Goal: Submit feedback/report problem: Submit feedback/report problem

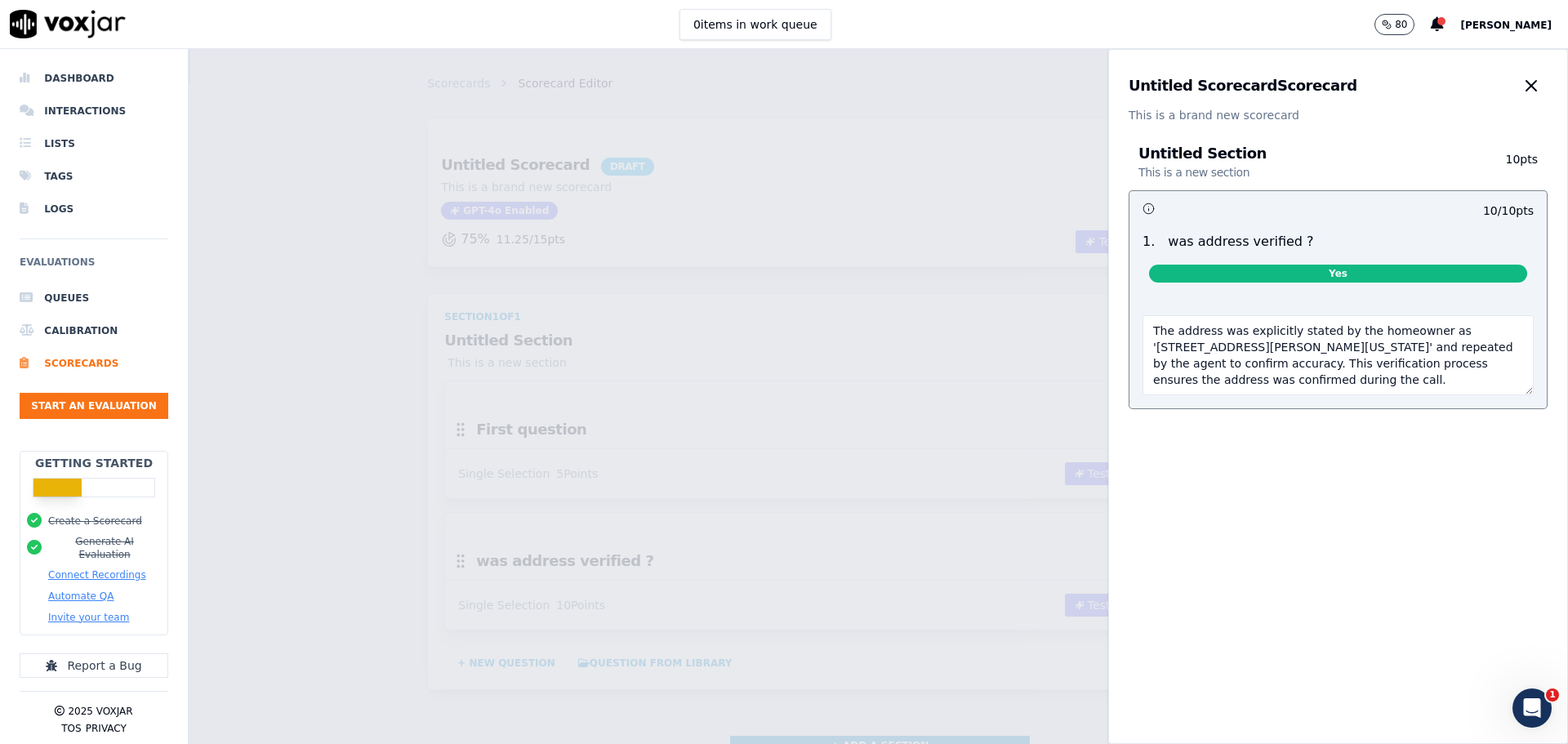
click at [1279, 276] on span "Yes" at bounding box center [1338, 273] width 378 height 18
click at [1521, 87] on icon "button" at bounding box center [1530, 85] width 20 height 20
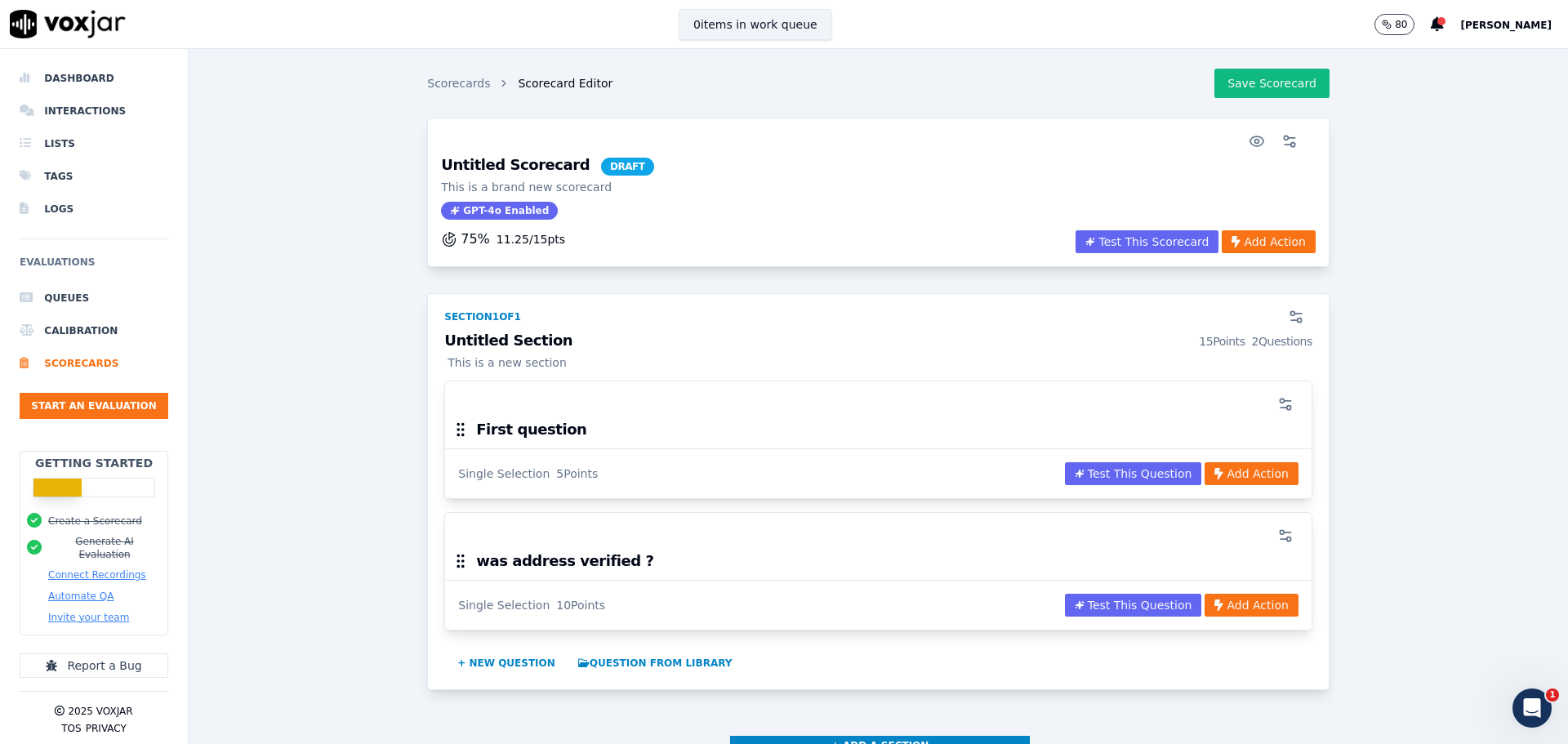
click at [803, 37] on button "0 items in work queue" at bounding box center [755, 24] width 152 height 31
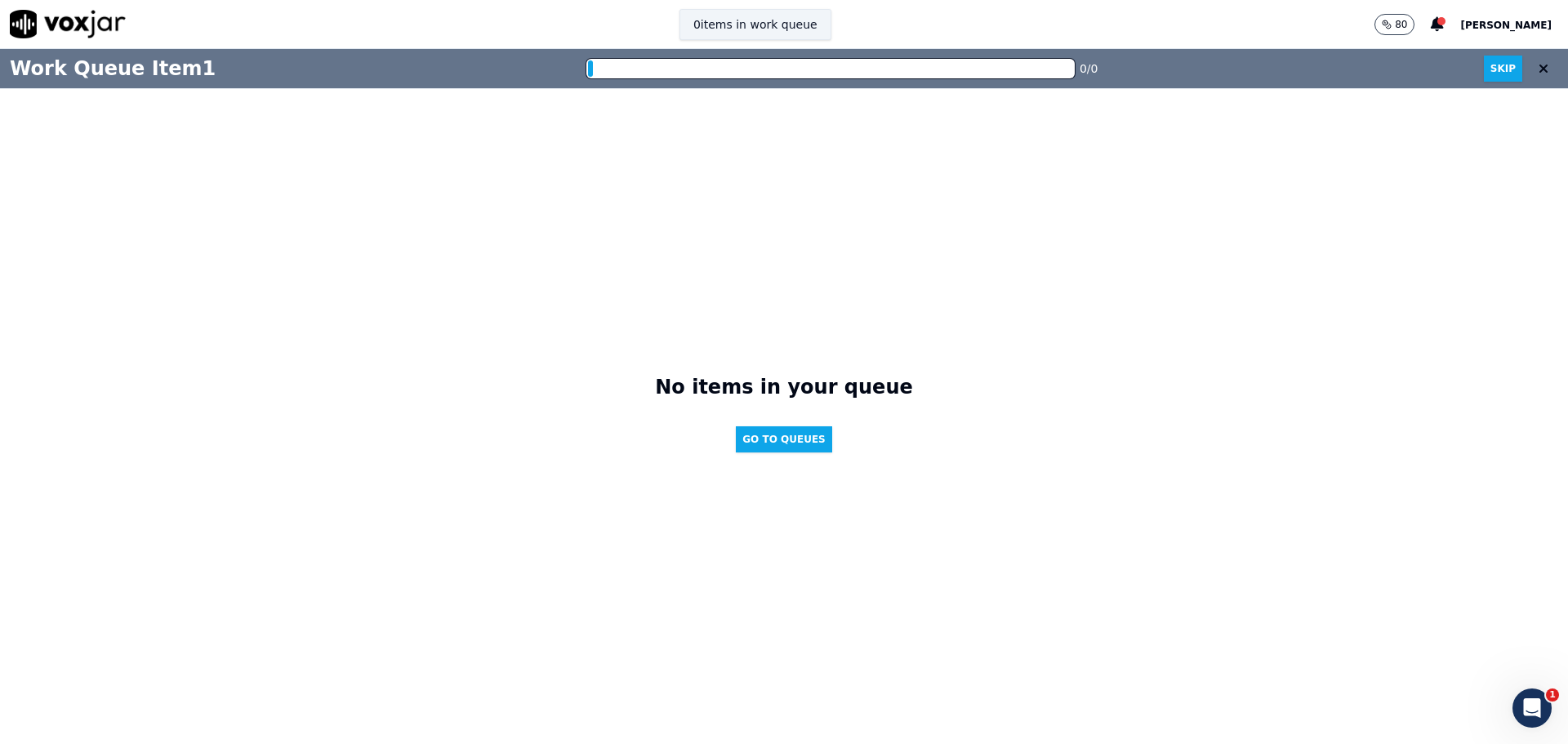
click at [803, 36] on button "0 items in work queue" at bounding box center [755, 24] width 152 height 31
click at [1539, 68] on icon at bounding box center [1544, 69] width 9 height 13
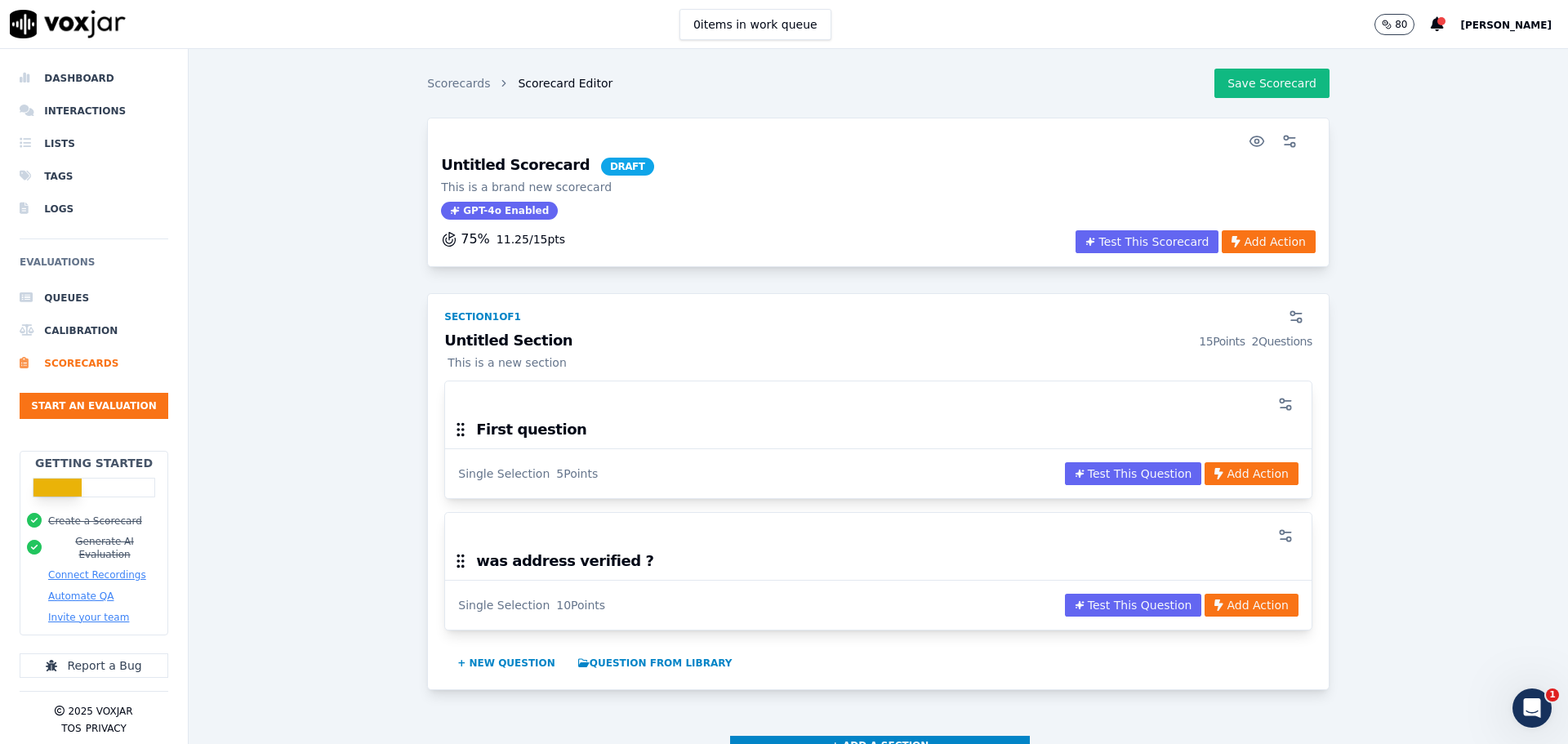
click at [577, 211] on div "Untitled Scorecard DRAFT This is a brand new scorecard GPT-4o Enabled" at bounding box center [547, 189] width 212 height 62
click at [50, 147] on li "Lists" at bounding box center [94, 144] width 148 height 33
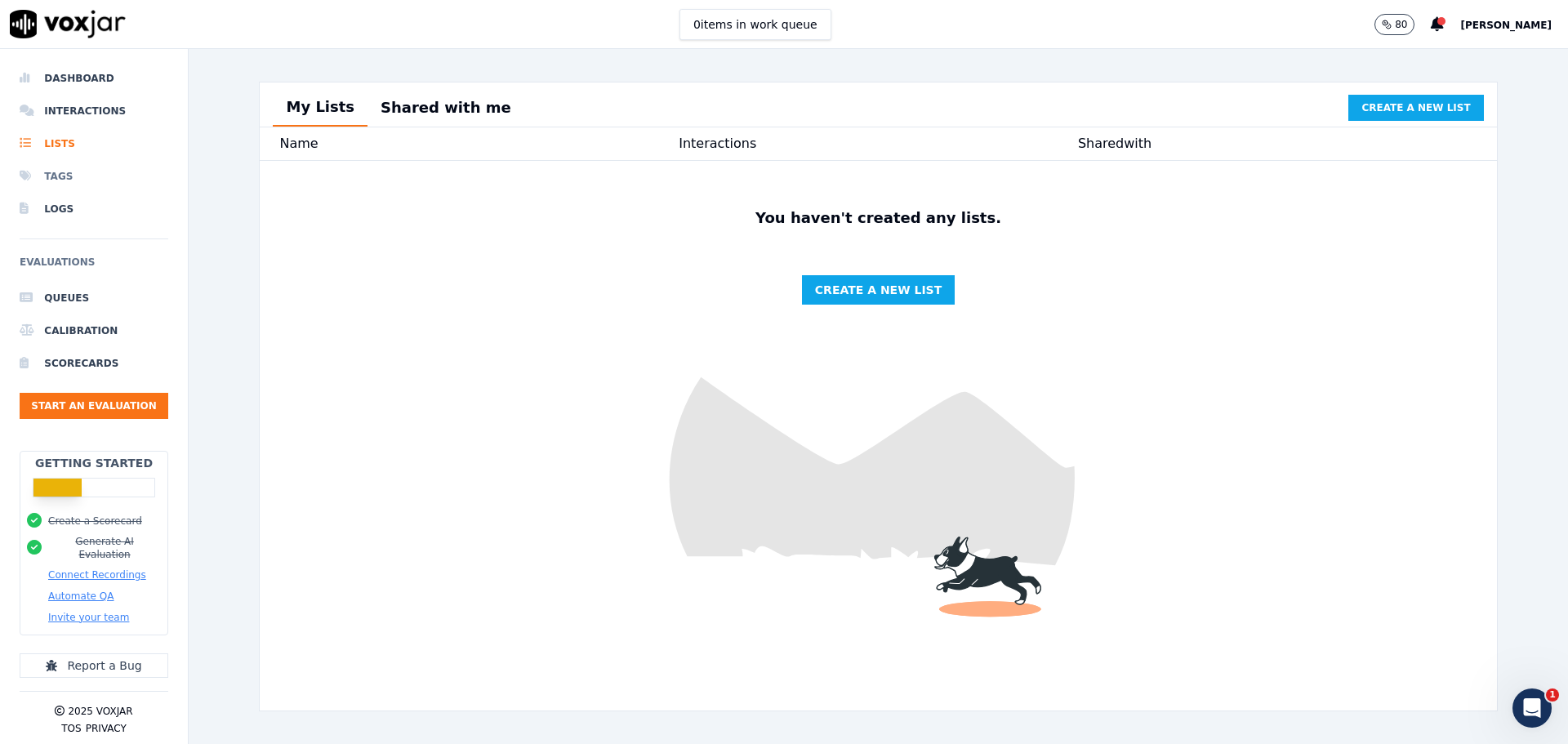
click at [65, 178] on li "Tags" at bounding box center [94, 176] width 148 height 33
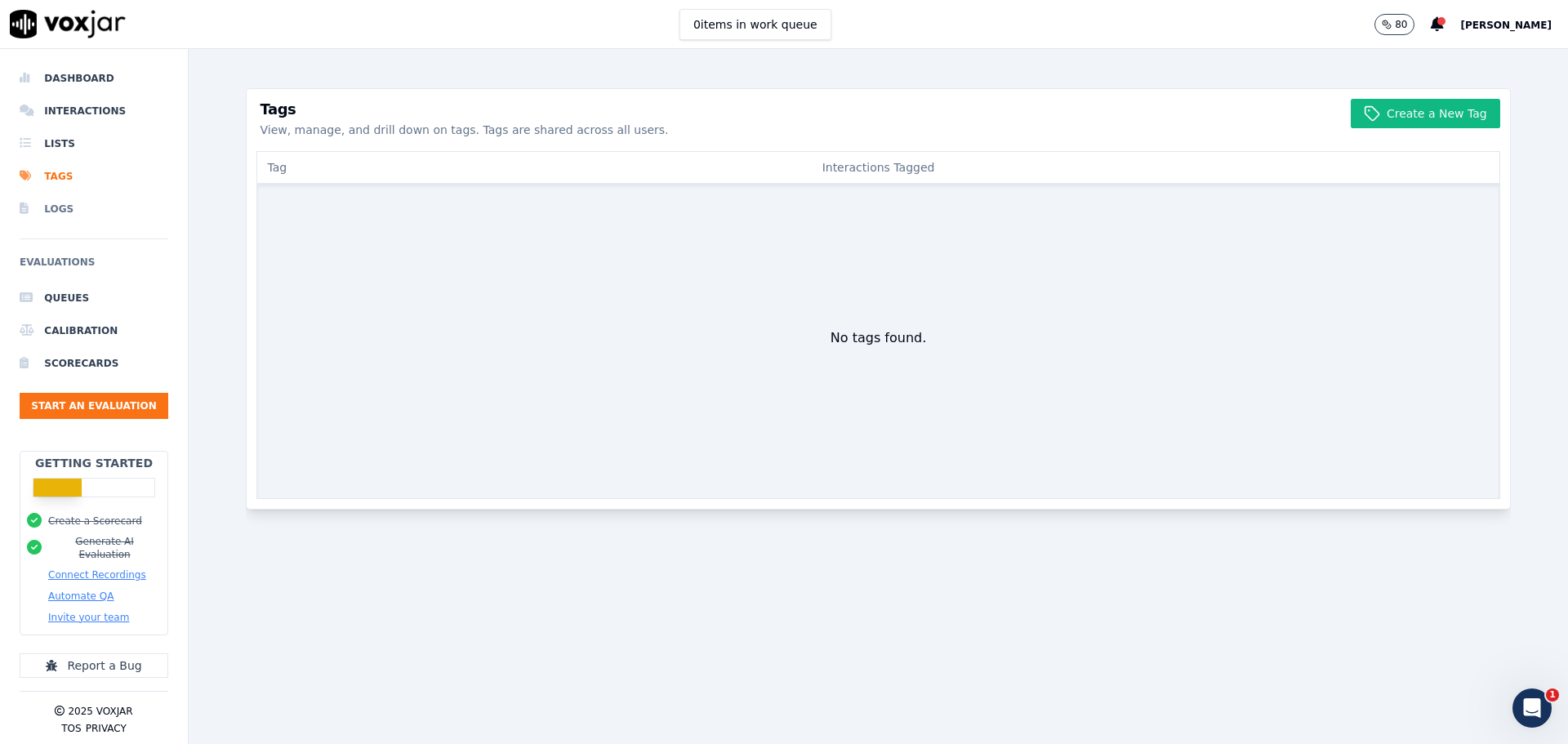
click at [65, 198] on li "Logs" at bounding box center [94, 209] width 148 height 33
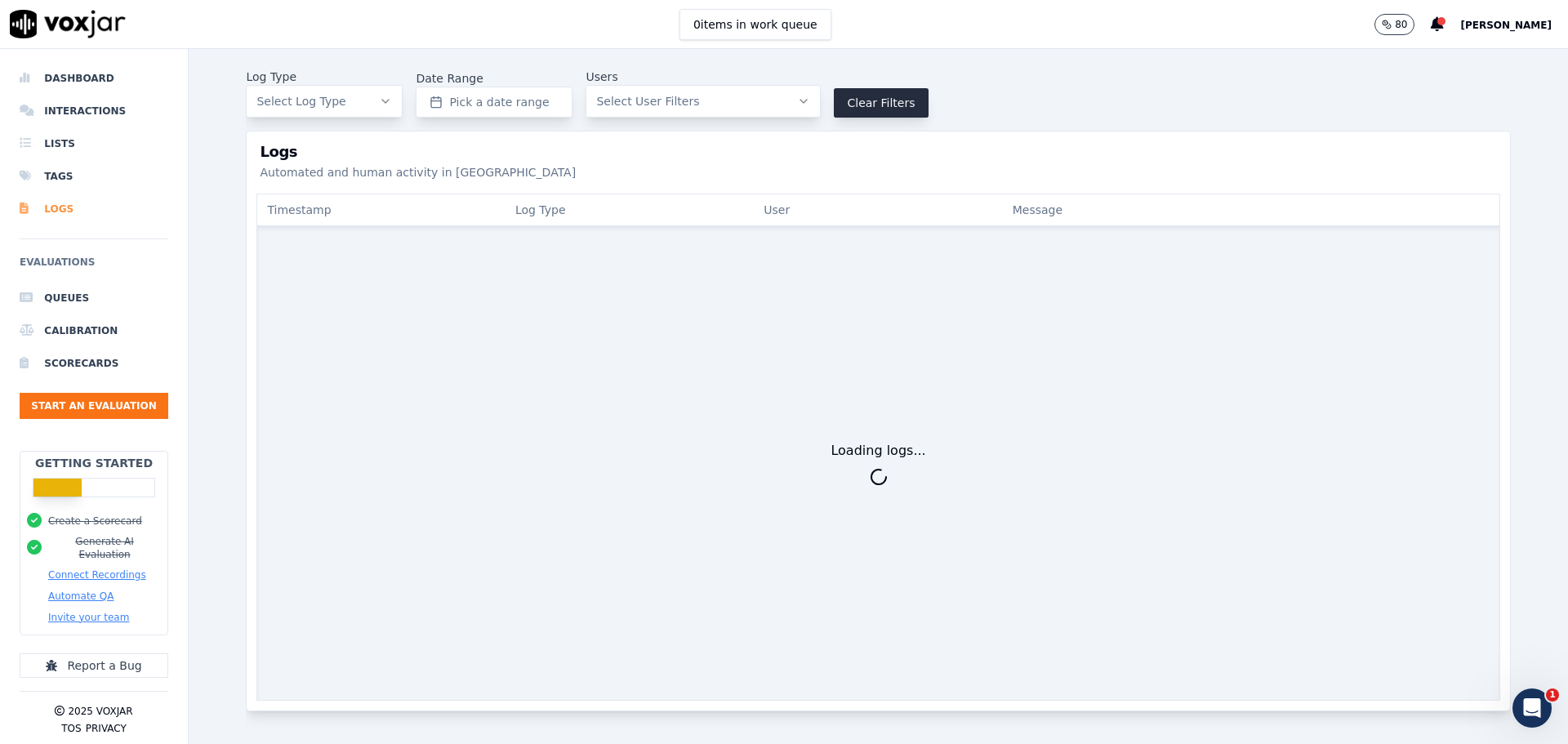
click at [65, 209] on li "Logs" at bounding box center [94, 209] width 148 height 33
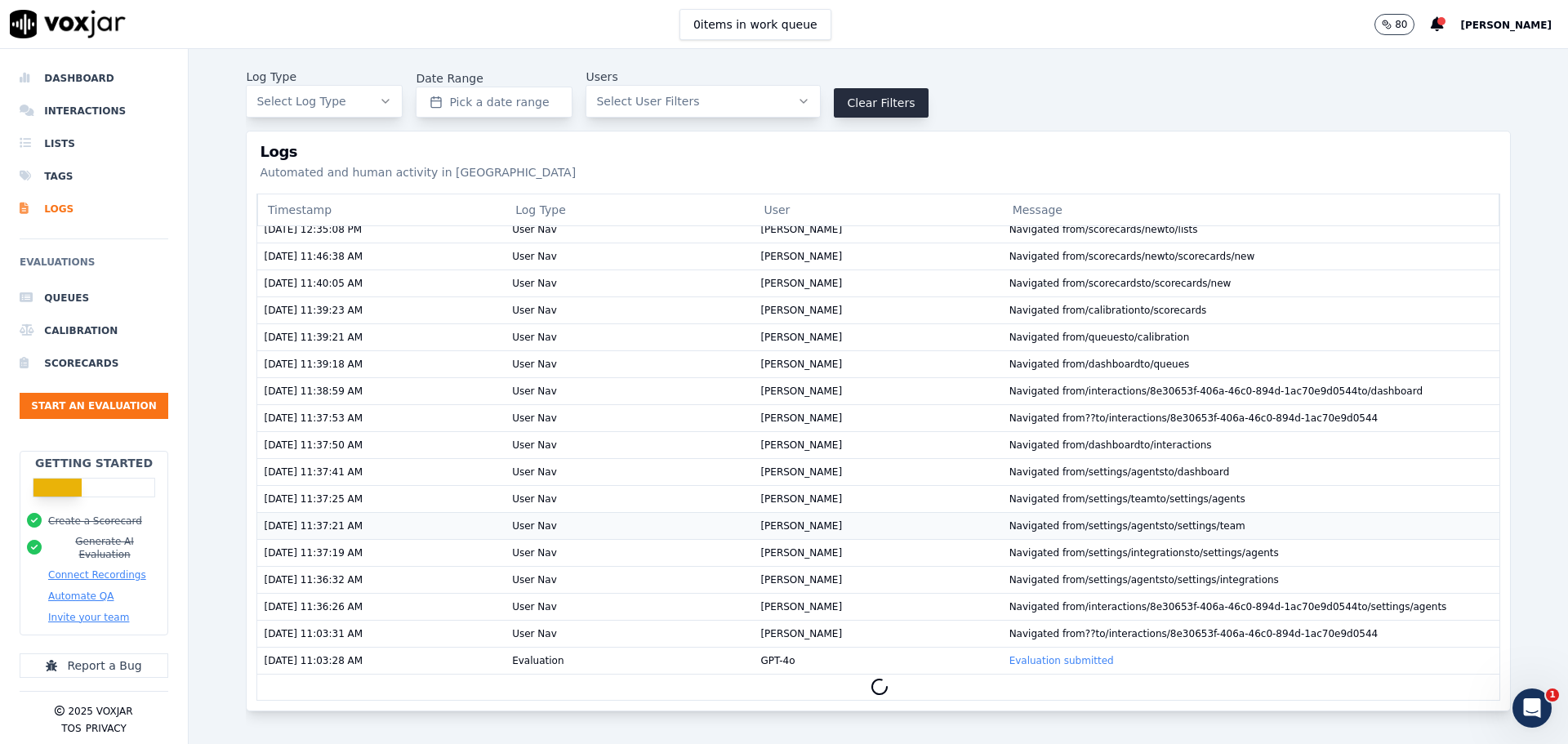
scroll to position [91, 0]
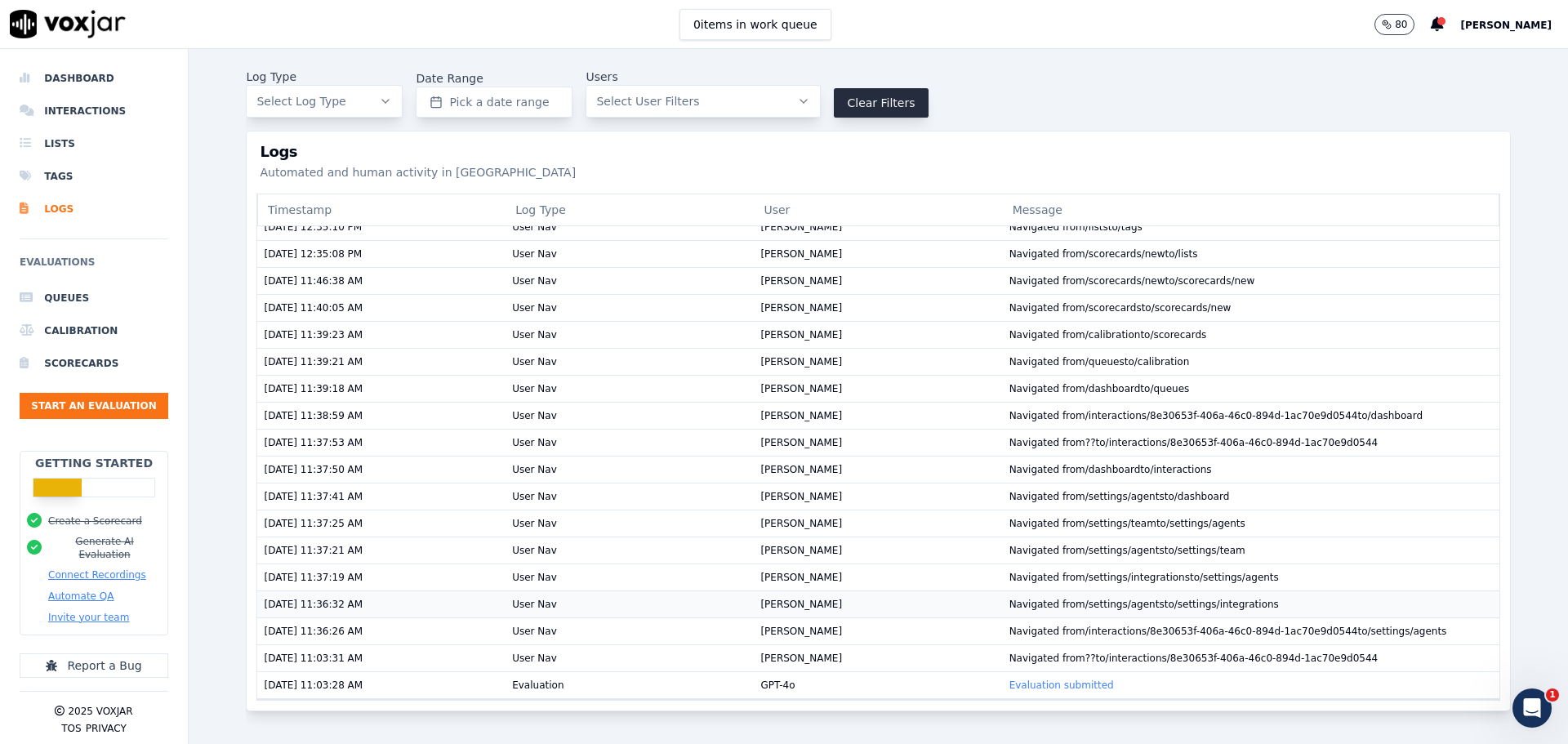
click at [1010, 590] on td "Navigated from /settings/agents to /settings/integrations" at bounding box center [1250, 603] width 497 height 27
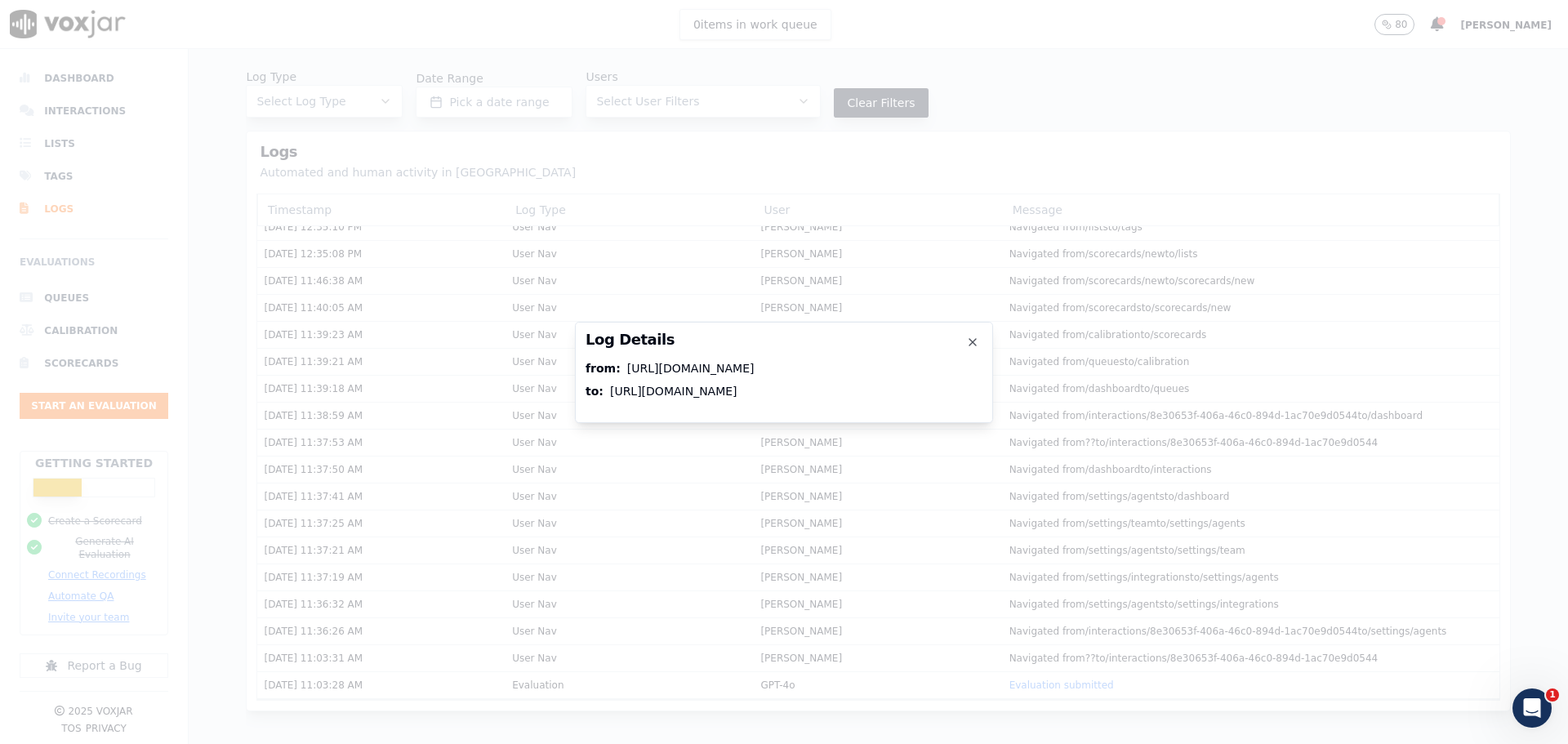
click at [737, 383] on div "[URL][DOMAIN_NAME]" at bounding box center [674, 391] width 128 height 16
click at [973, 339] on icon "button" at bounding box center [972, 342] width 13 height 13
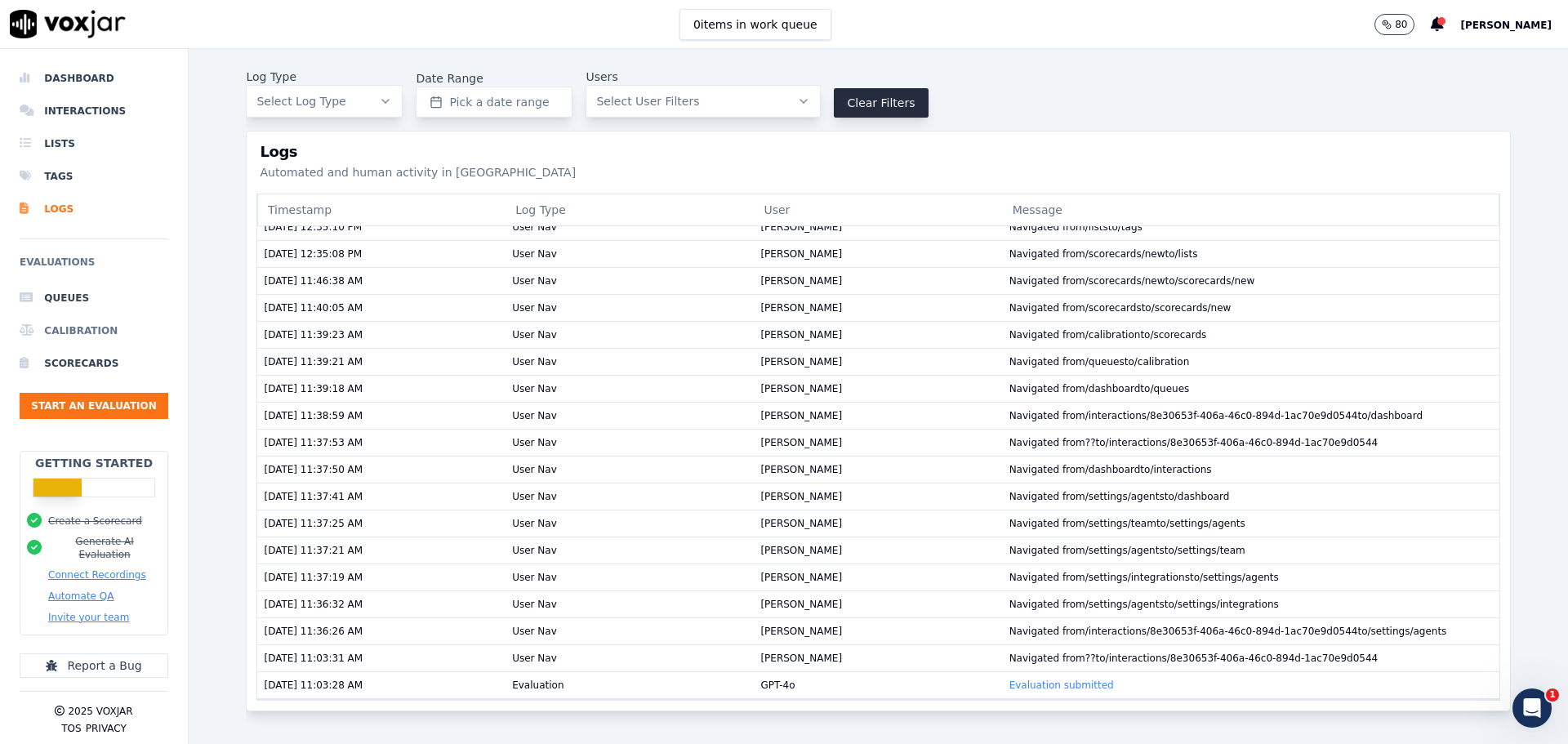
click at [69, 328] on li "Calibration" at bounding box center [94, 331] width 148 height 33
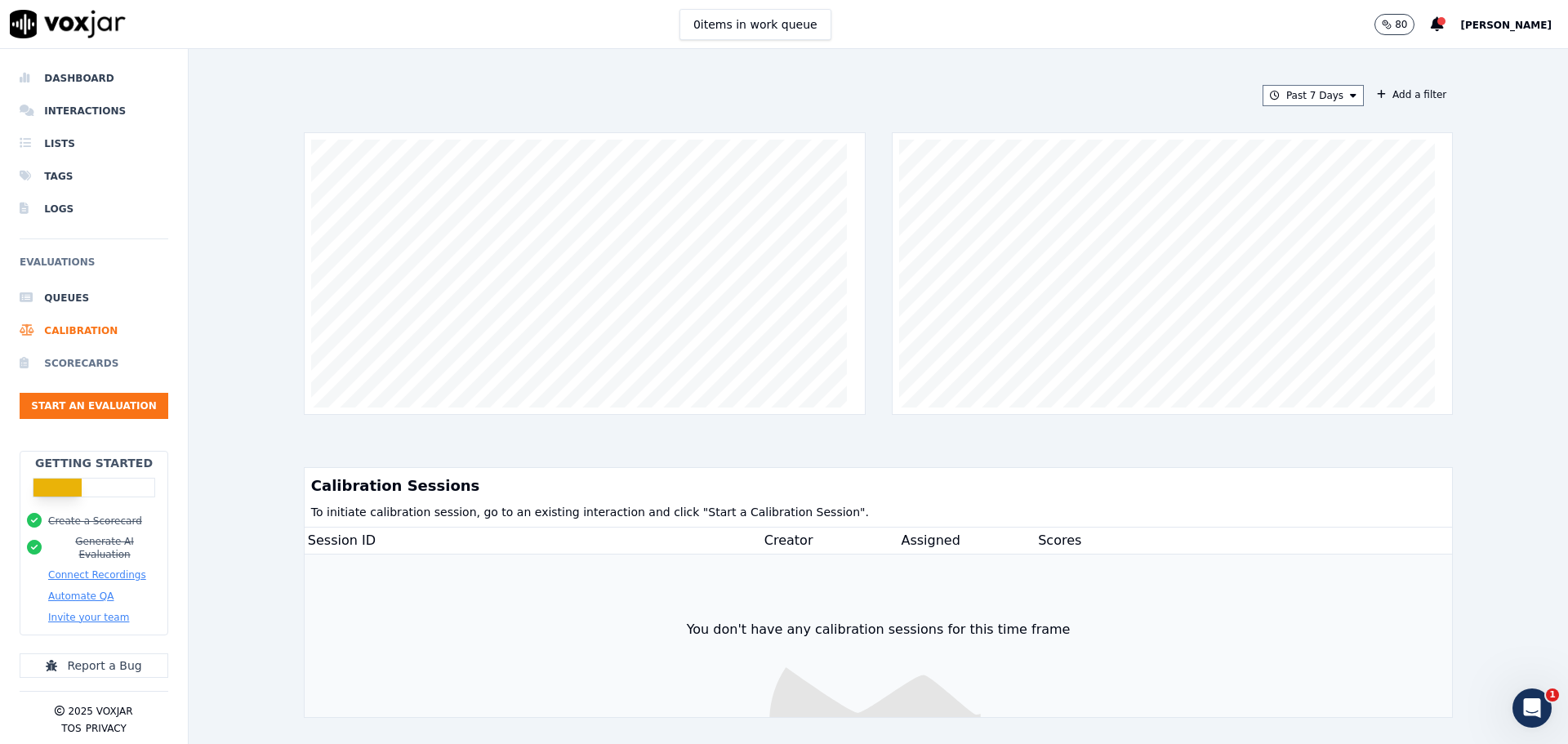
click at [73, 357] on li "Scorecards" at bounding box center [94, 363] width 148 height 33
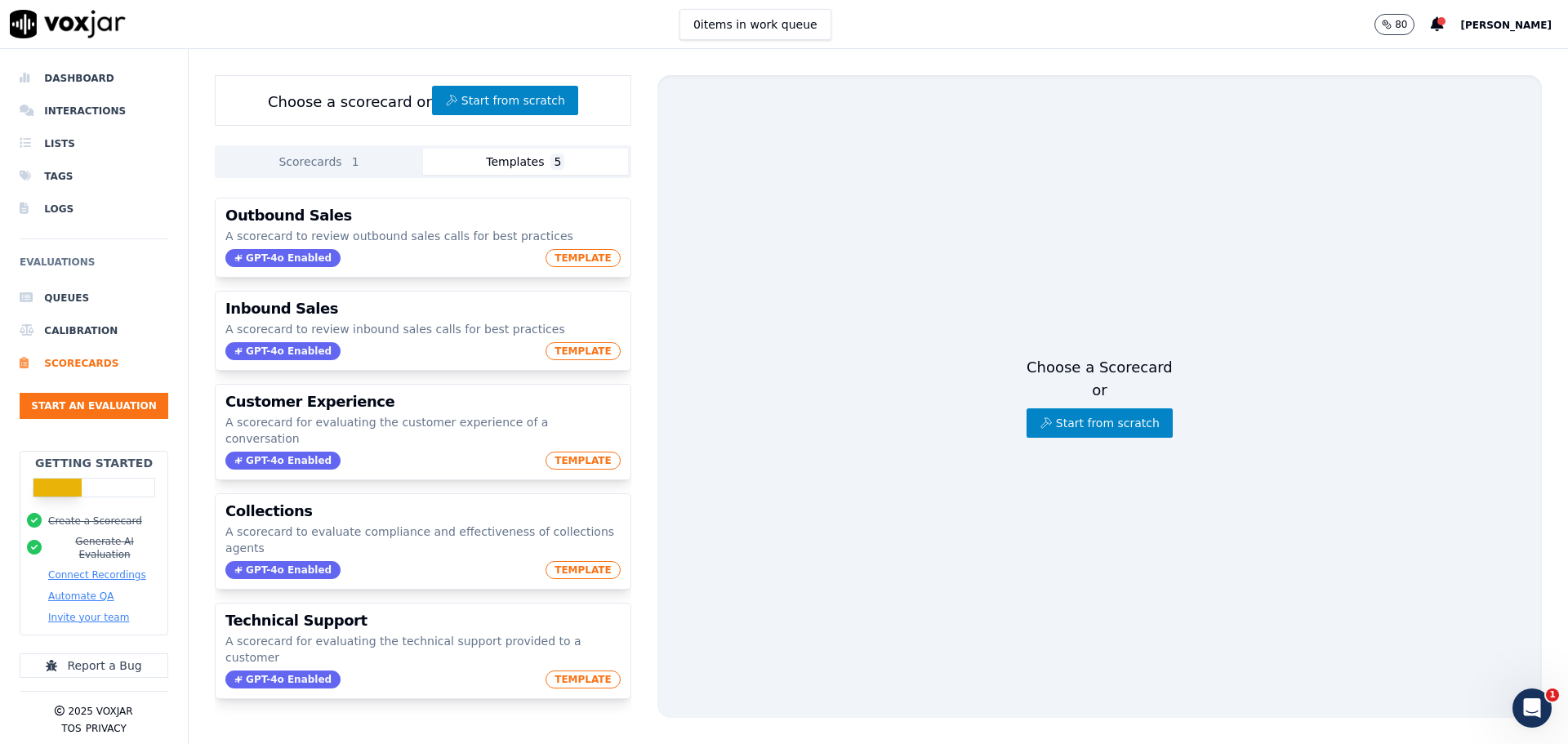
click at [486, 171] on button "Templates 5" at bounding box center [525, 162] width 205 height 26
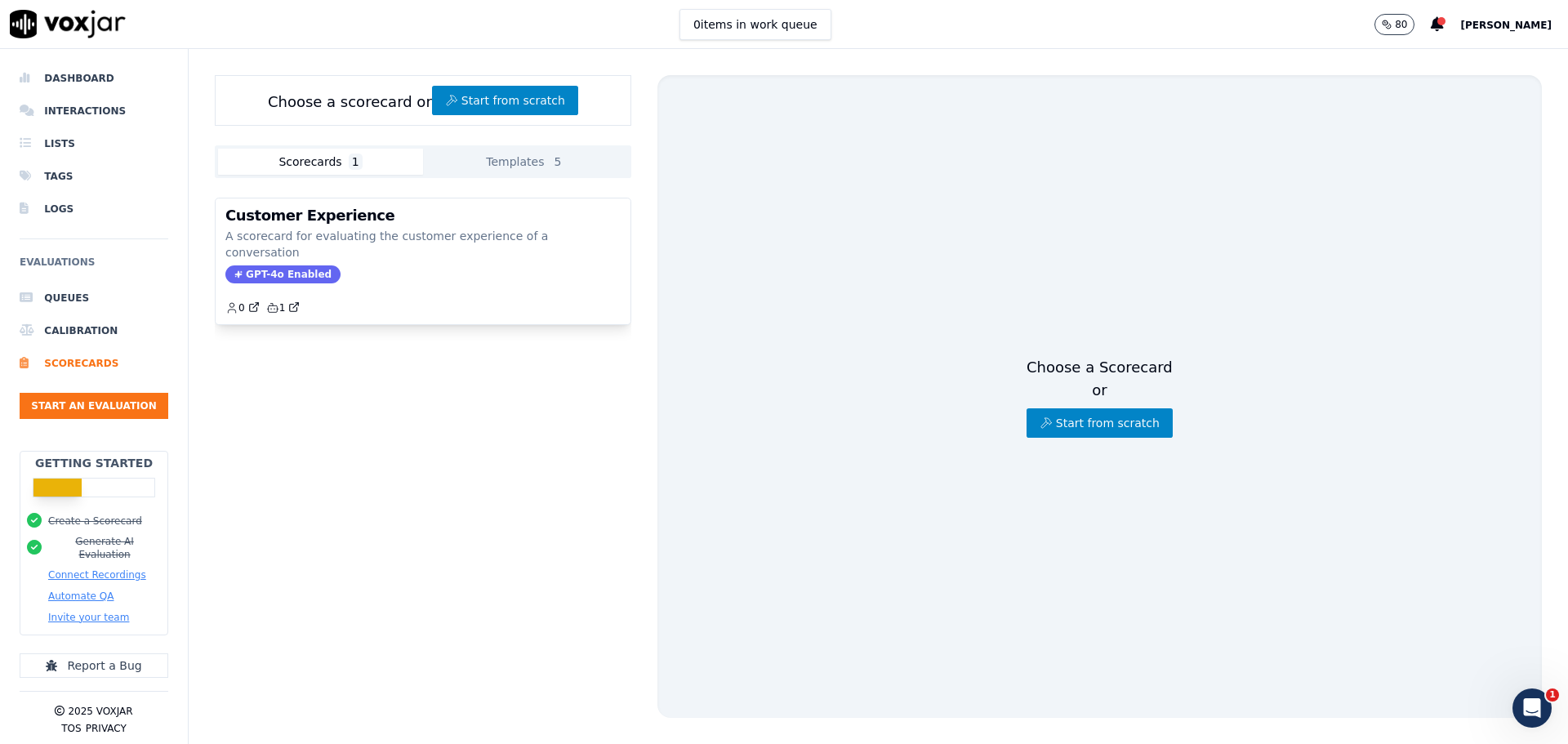
click at [387, 163] on button "Scorecards 1" at bounding box center [320, 162] width 205 height 26
click at [1538, 23] on span "[PERSON_NAME]" at bounding box center [1505, 25] width 91 height 11
click at [1462, 59] on div "Settings" at bounding box center [1470, 54] width 175 height 26
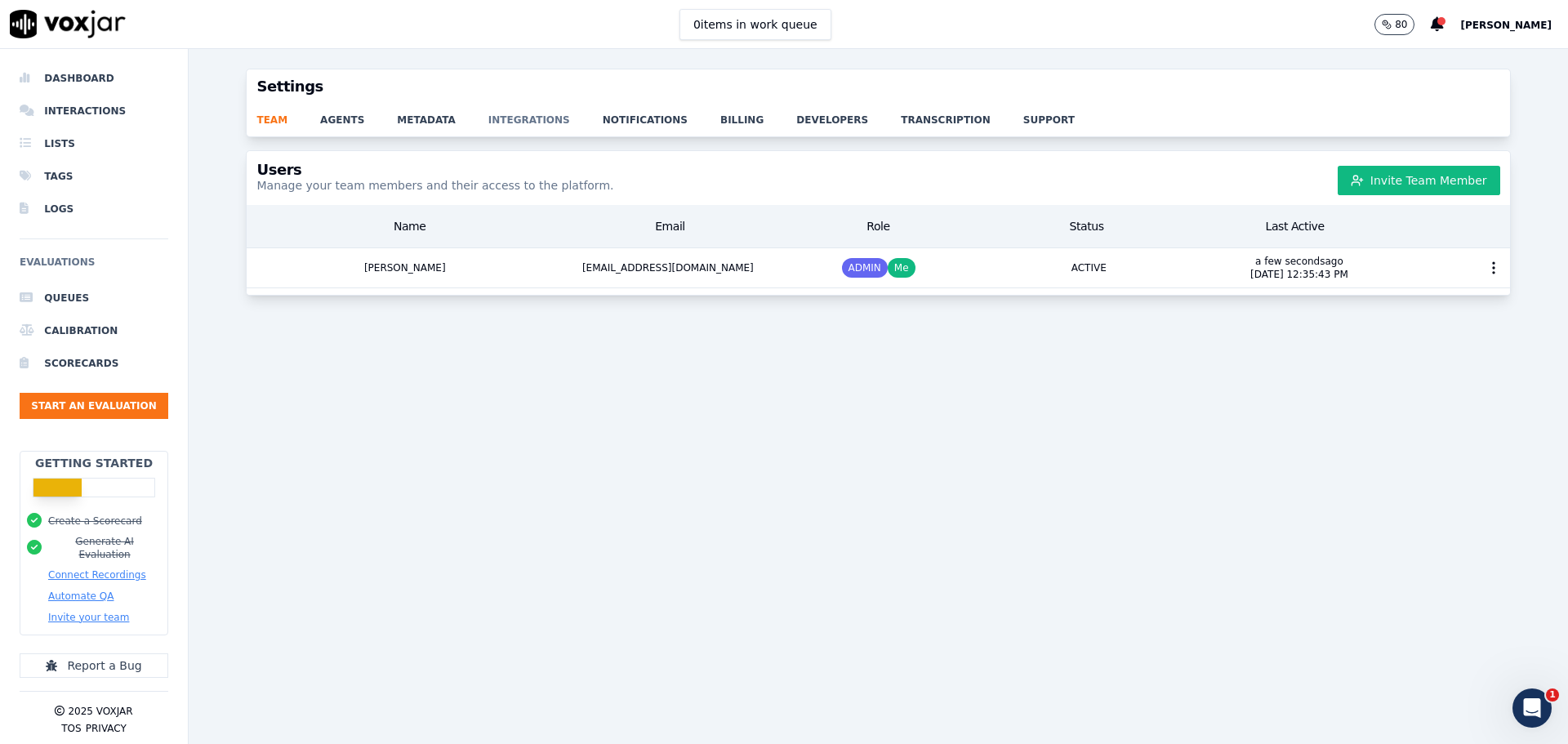
click at [501, 122] on link "integrations" at bounding box center [546, 115] width 115 height 23
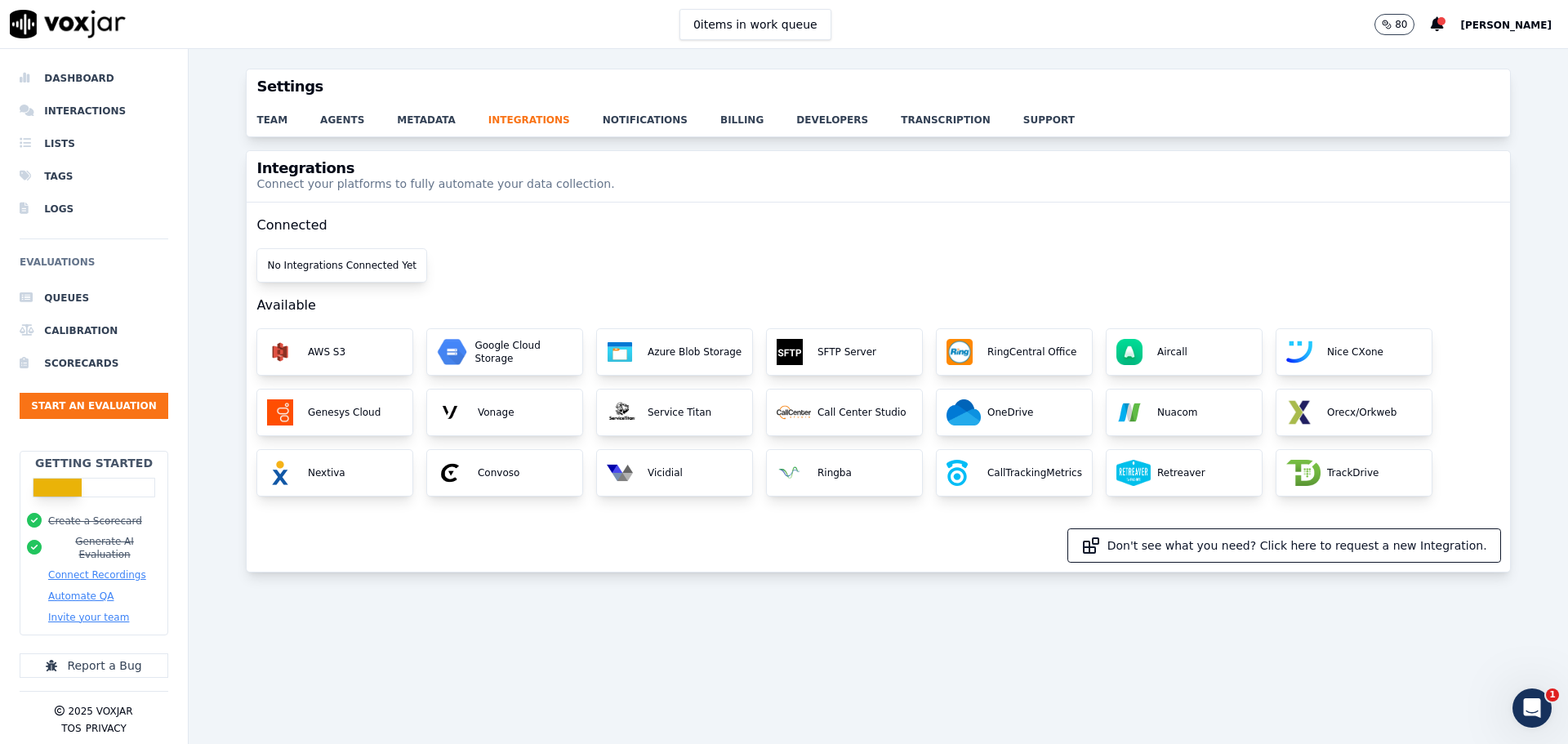
click at [1198, 546] on button "Don't see what you need? Click here to request a new Integration." at bounding box center [1284, 545] width 432 height 33
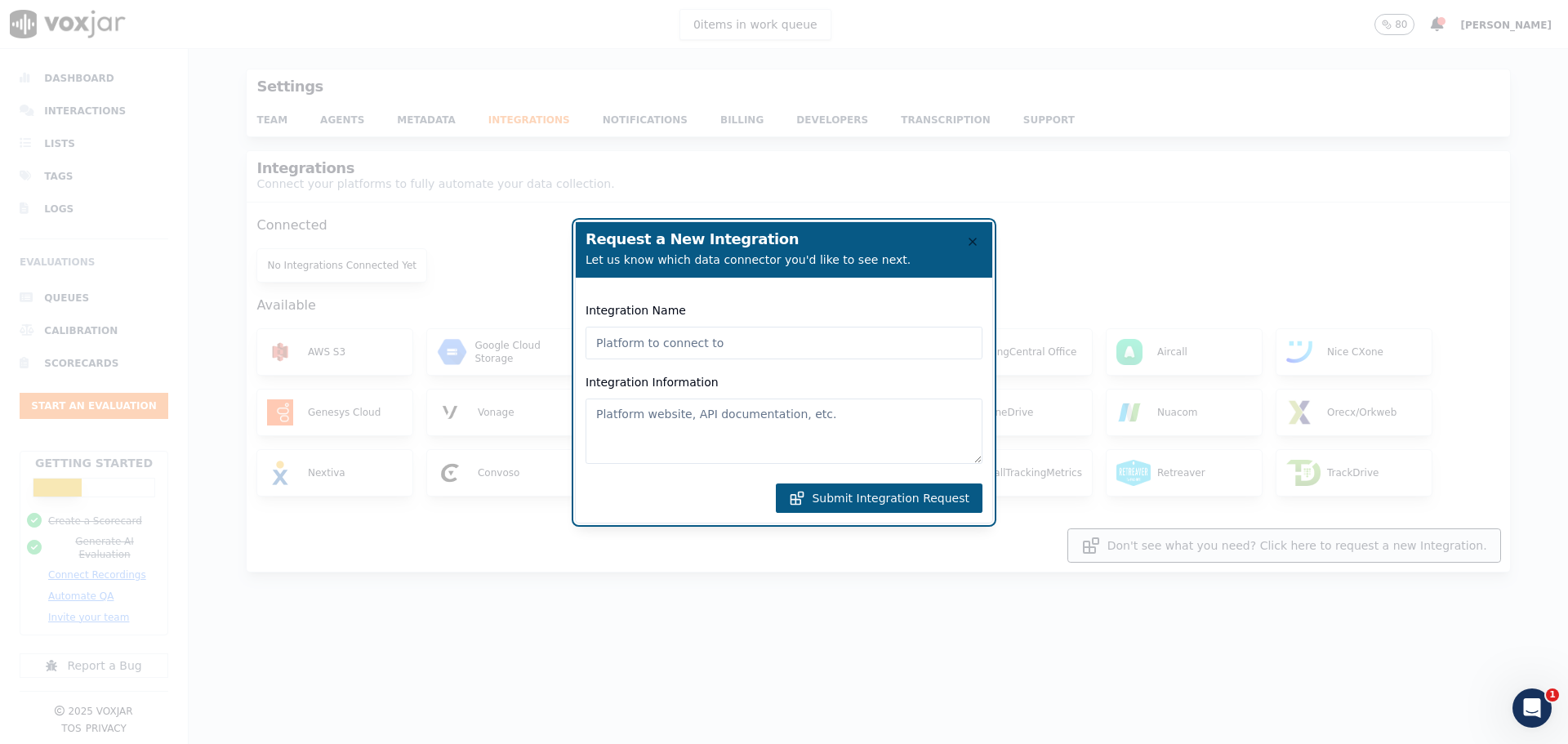
click at [760, 353] on input "Integration Name" at bounding box center [784, 343] width 396 height 33
type input "cloud9"
click at [860, 492] on button "Submit Integration Request" at bounding box center [879, 498] width 207 height 29
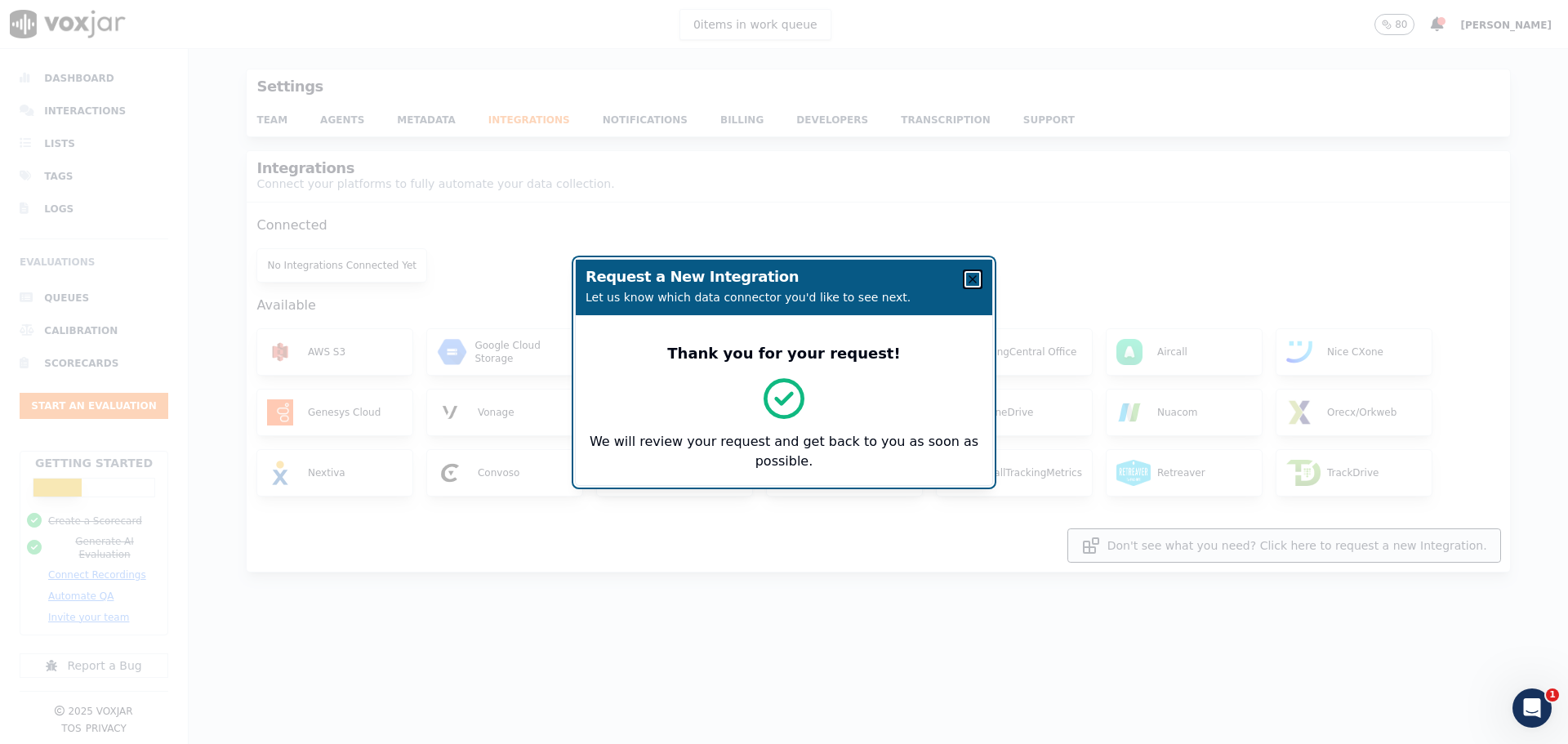
click at [976, 276] on icon "button" at bounding box center [972, 279] width 7 height 7
